Goal: Navigation & Orientation: Find specific page/section

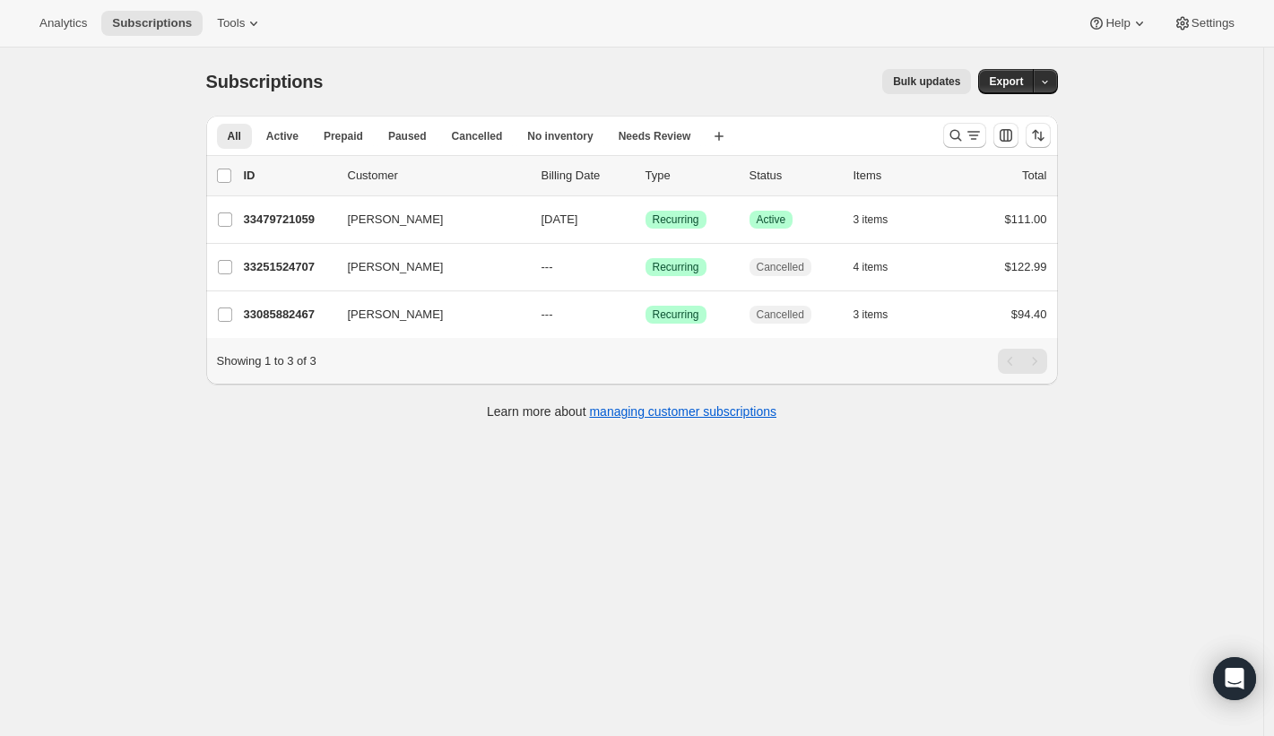
click at [127, 169] on div "Subscriptions. This page is ready Subscriptions Bulk updates More actions Bulk …" at bounding box center [631, 415] width 1263 height 736
click at [241, 29] on span "Tools" at bounding box center [231, 23] width 28 height 14
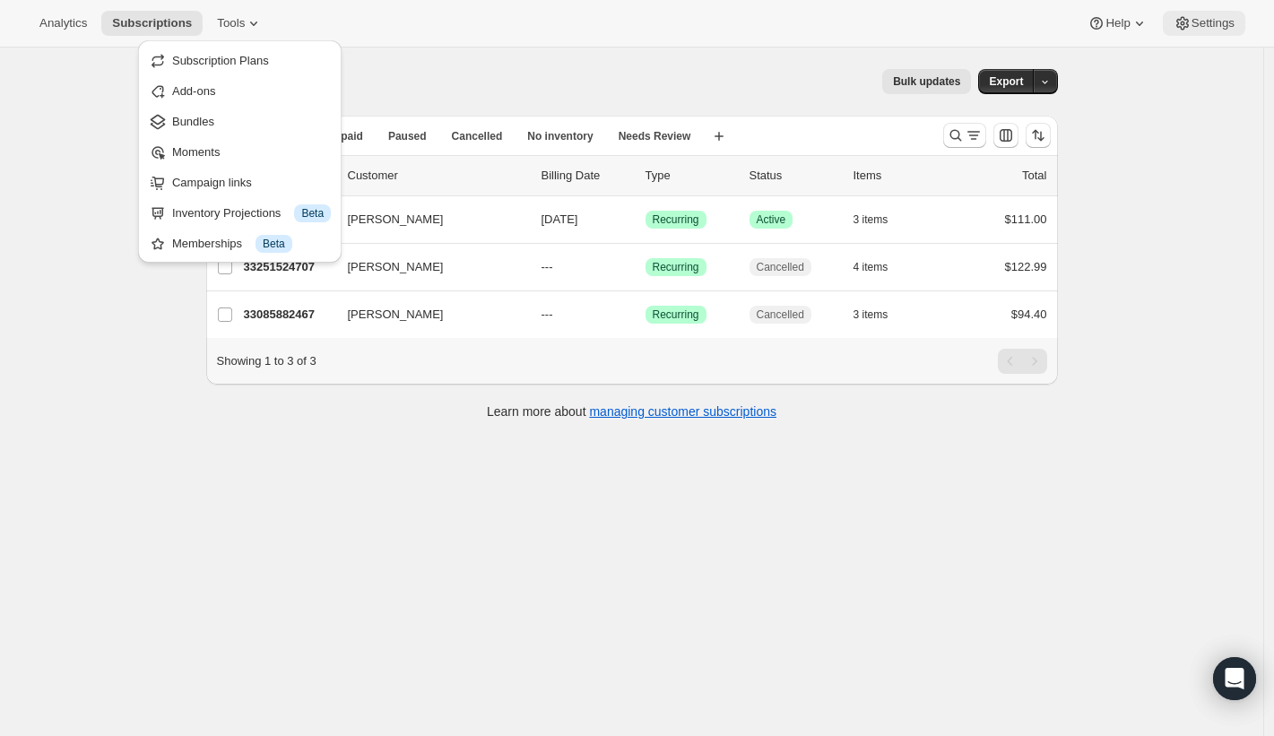
click at [1179, 22] on icon at bounding box center [1181, 24] width 4 height 4
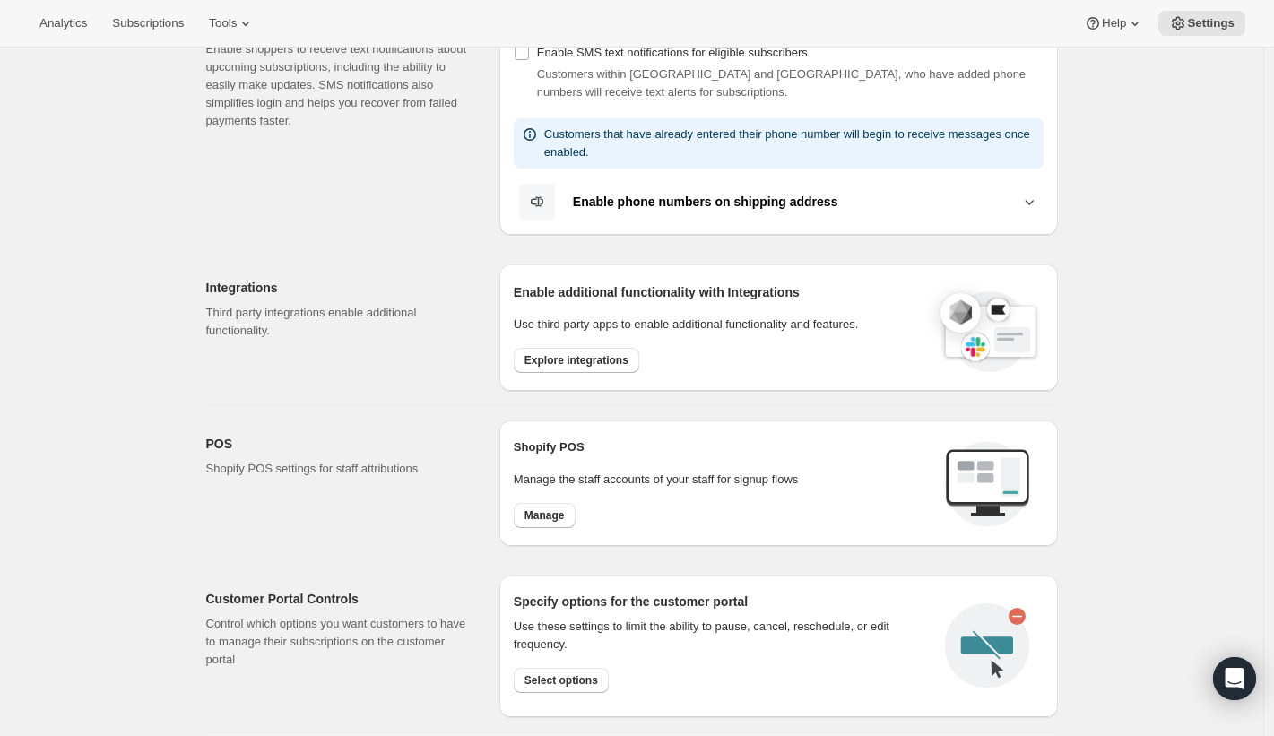
scroll to position [412, 0]
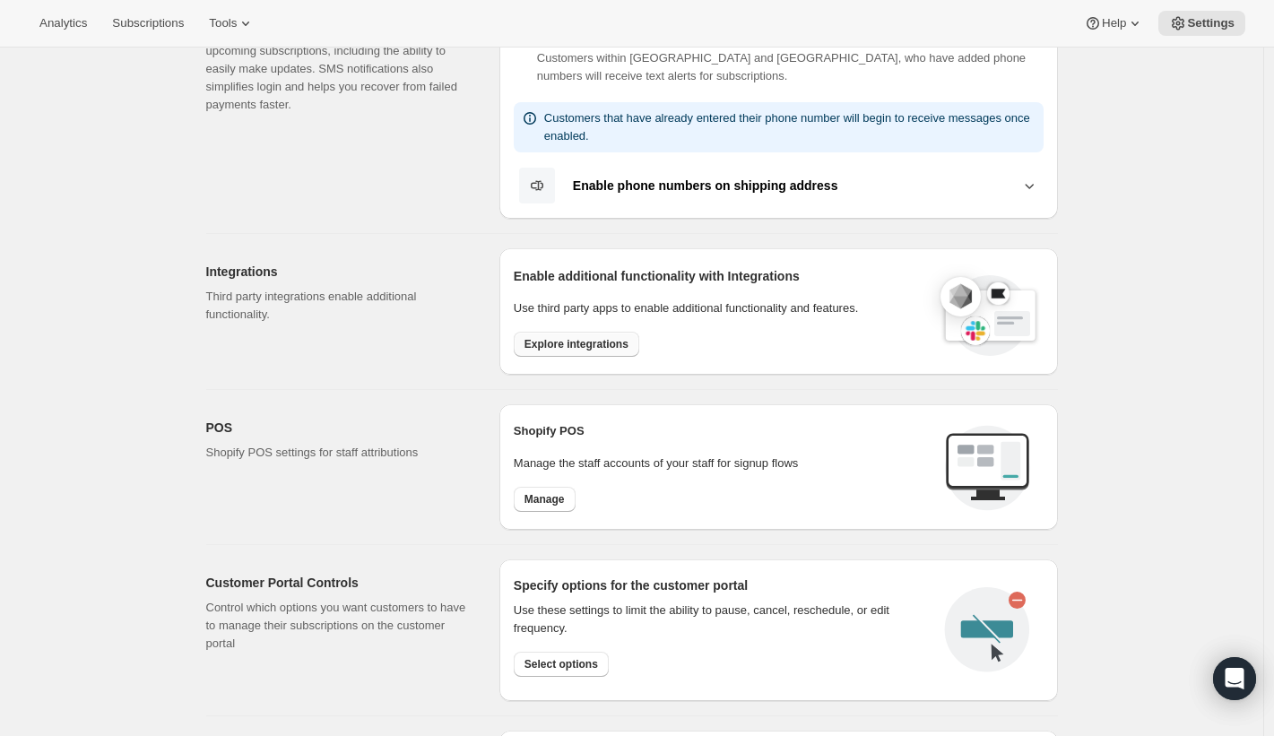
click at [580, 341] on span "Explore integrations" at bounding box center [576, 344] width 104 height 14
